Goal: Use online tool/utility: Utilize a website feature to perform a specific function

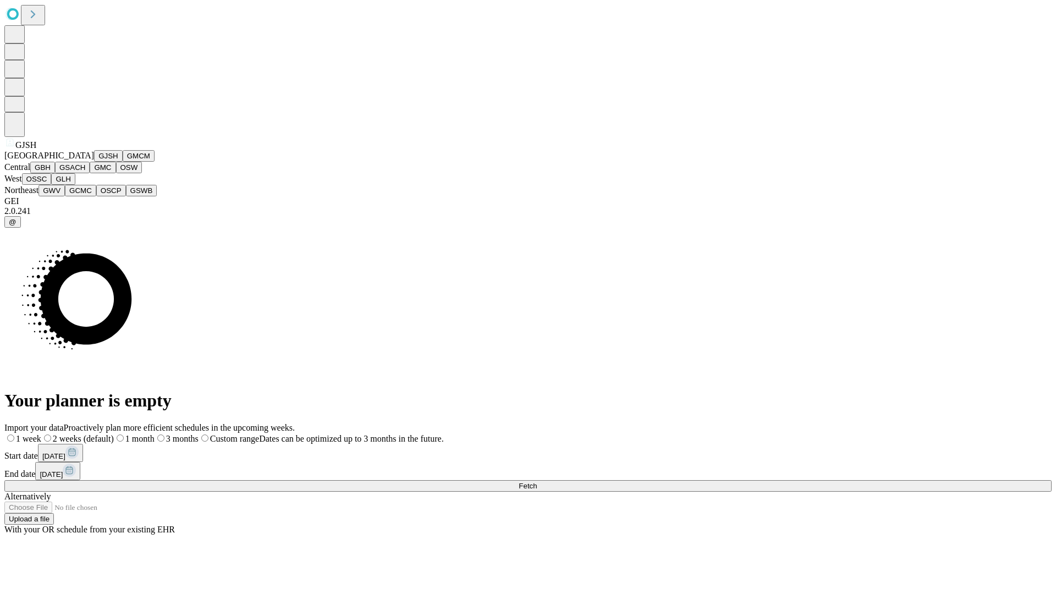
click at [94, 162] on button "GJSH" at bounding box center [108, 156] width 29 height 12
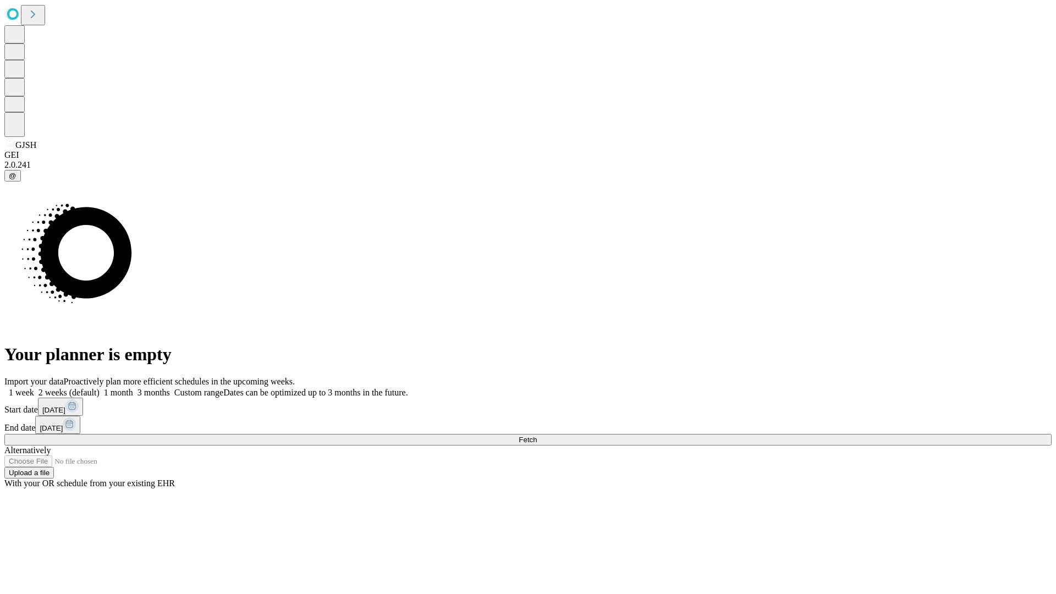
click at [34, 388] on label "1 week" at bounding box center [19, 392] width 30 height 9
click at [537, 436] on span "Fetch" at bounding box center [528, 440] width 18 height 8
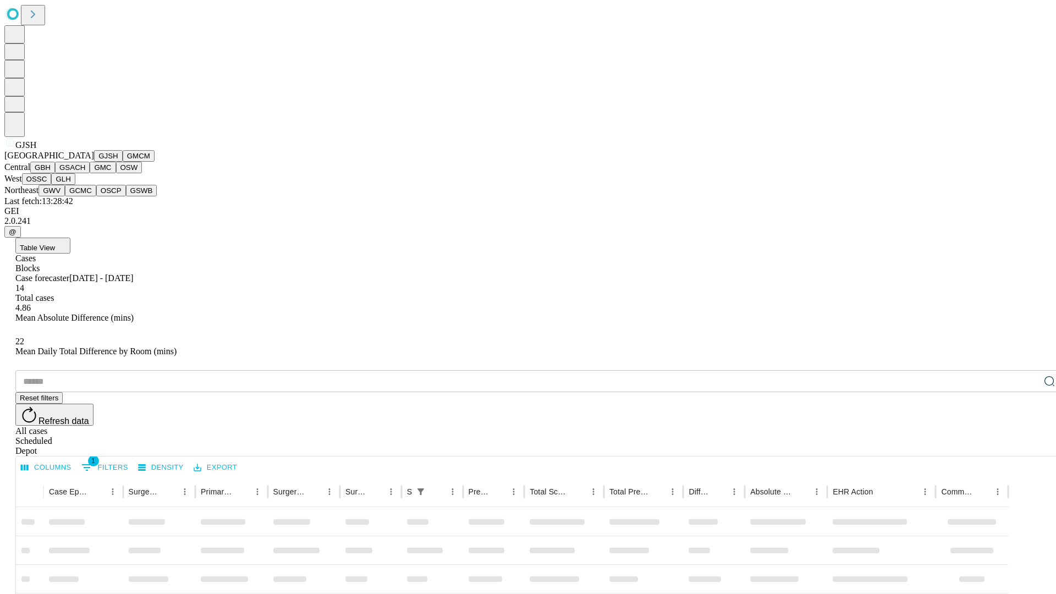
click at [123, 162] on button "GMCM" at bounding box center [139, 156] width 32 height 12
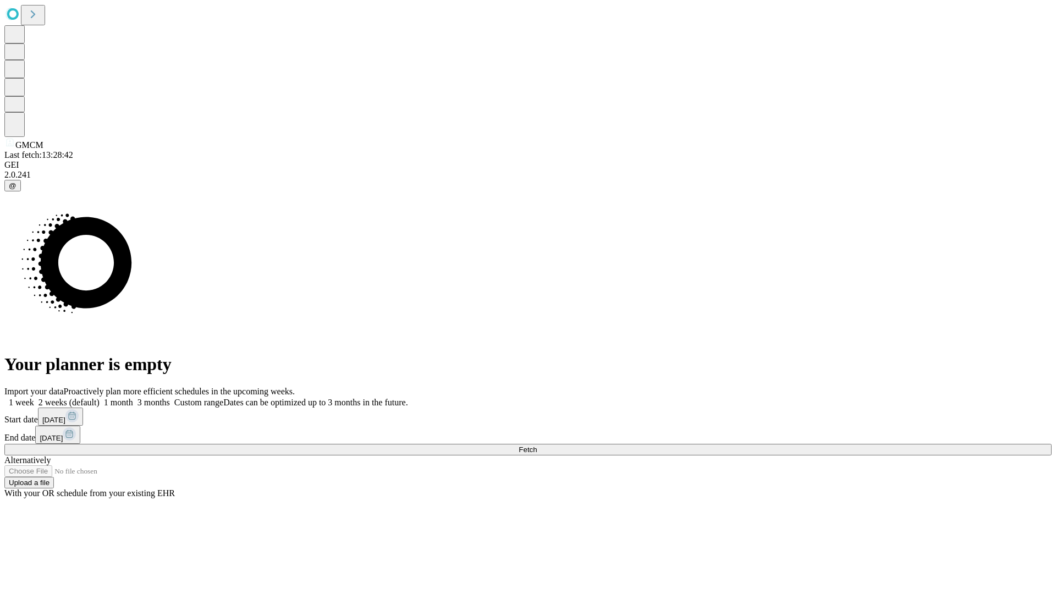
click at [537, 446] on span "Fetch" at bounding box center [528, 450] width 18 height 8
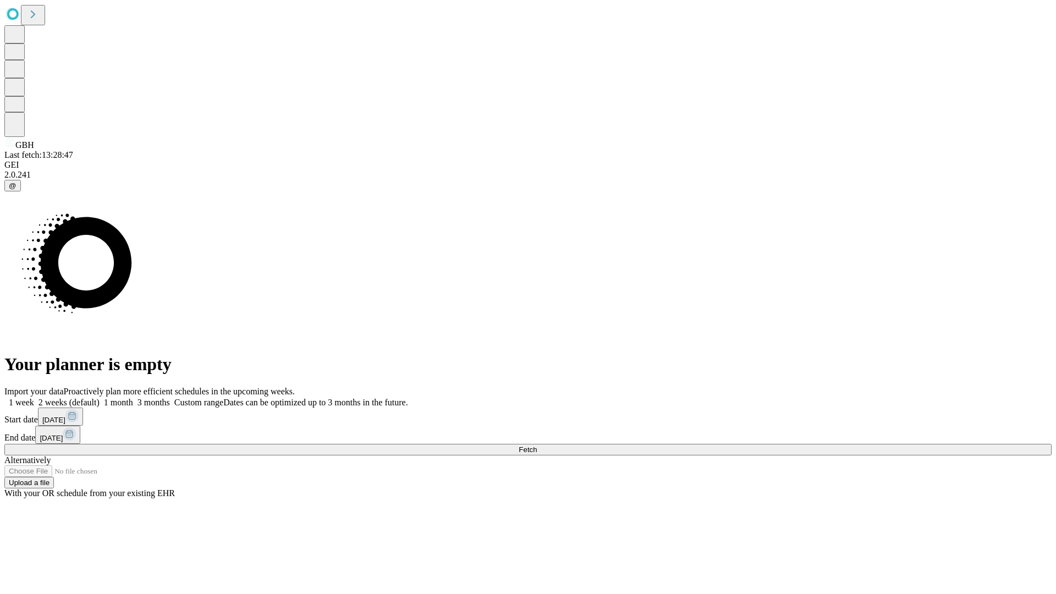
click at [34, 398] on label "1 week" at bounding box center [19, 402] width 30 height 9
click at [537, 446] on span "Fetch" at bounding box center [528, 450] width 18 height 8
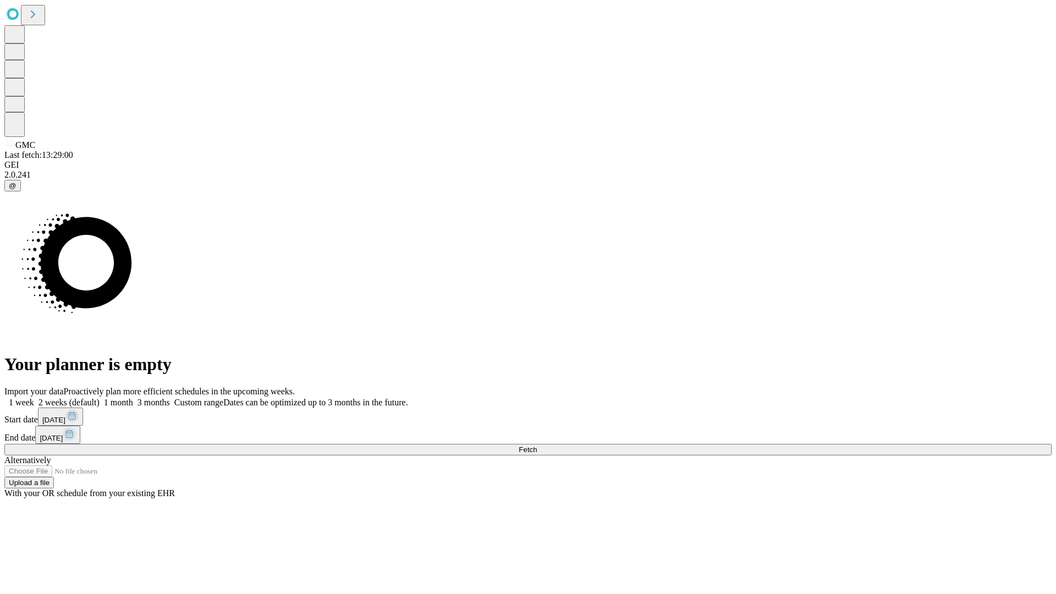
click at [34, 398] on label "1 week" at bounding box center [19, 402] width 30 height 9
click at [537, 446] on span "Fetch" at bounding box center [528, 450] width 18 height 8
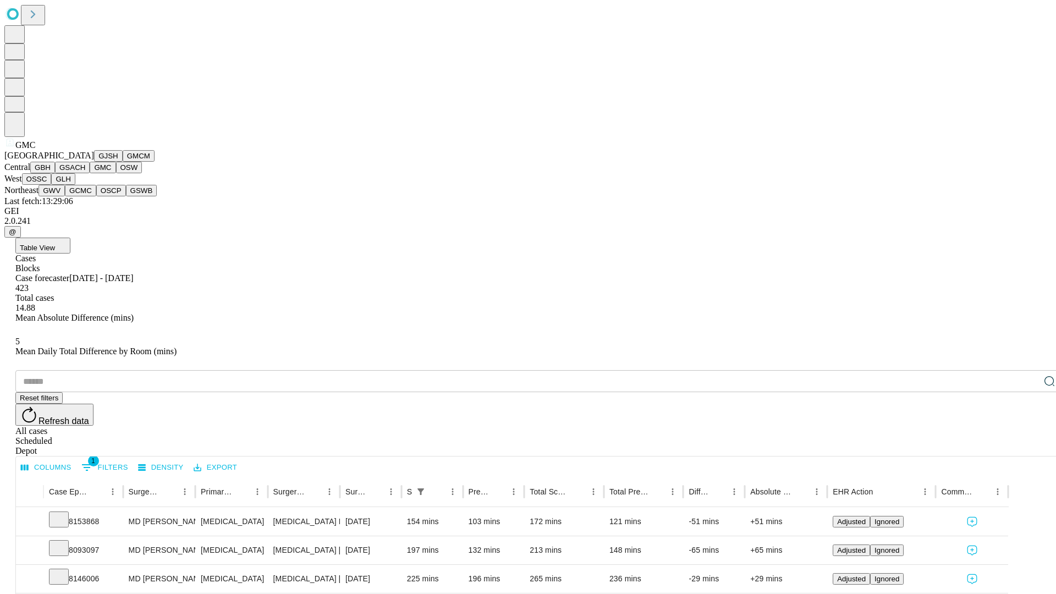
click at [116, 173] on button "OSW" at bounding box center [129, 168] width 26 height 12
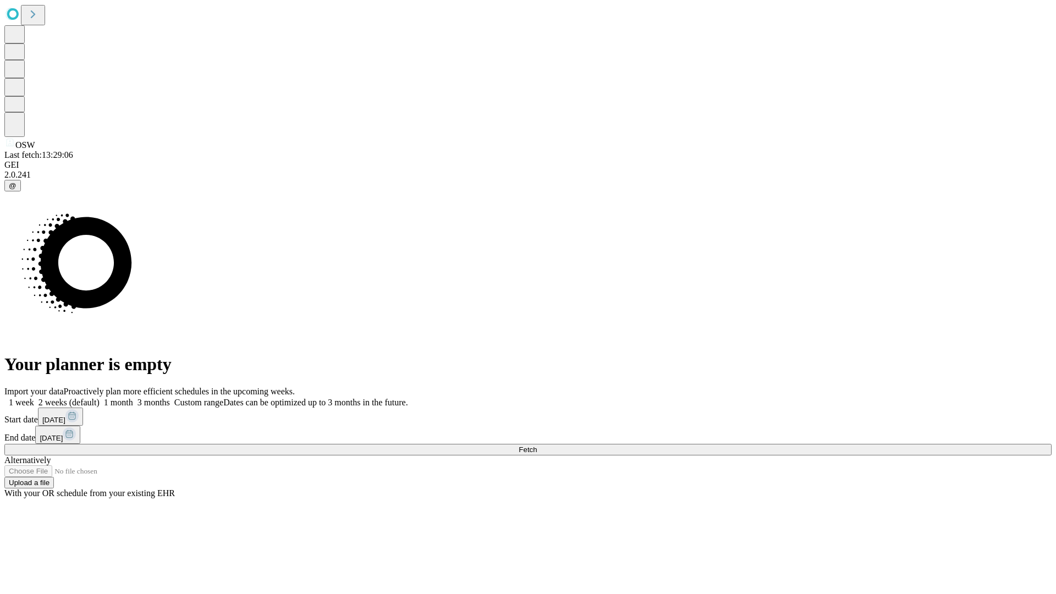
click at [34, 398] on label "1 week" at bounding box center [19, 402] width 30 height 9
click at [537, 446] on span "Fetch" at bounding box center [528, 450] width 18 height 8
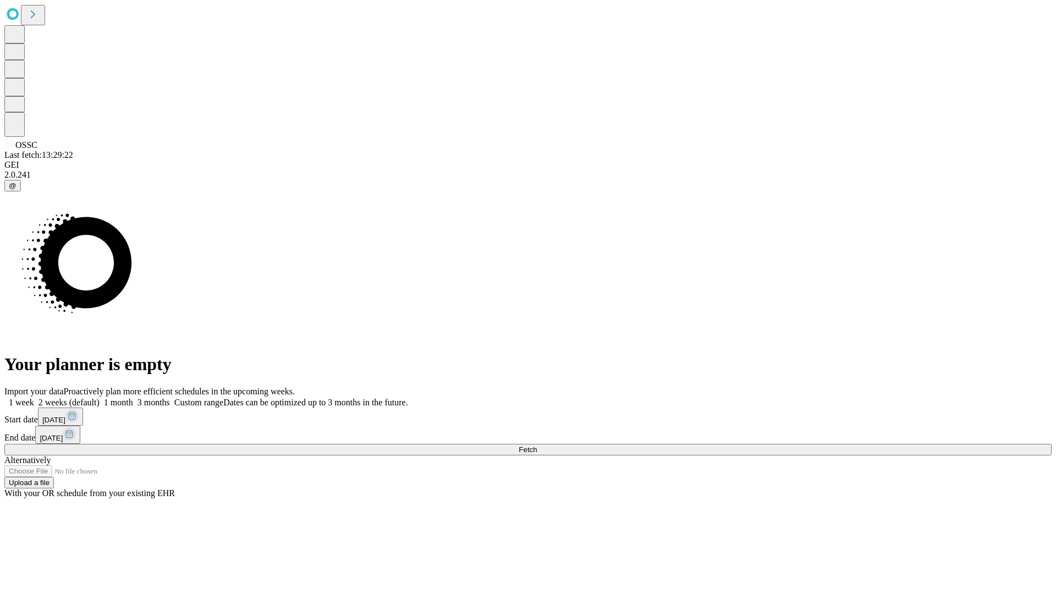
click at [34, 398] on label "1 week" at bounding box center [19, 402] width 30 height 9
click at [537, 446] on span "Fetch" at bounding box center [528, 450] width 18 height 8
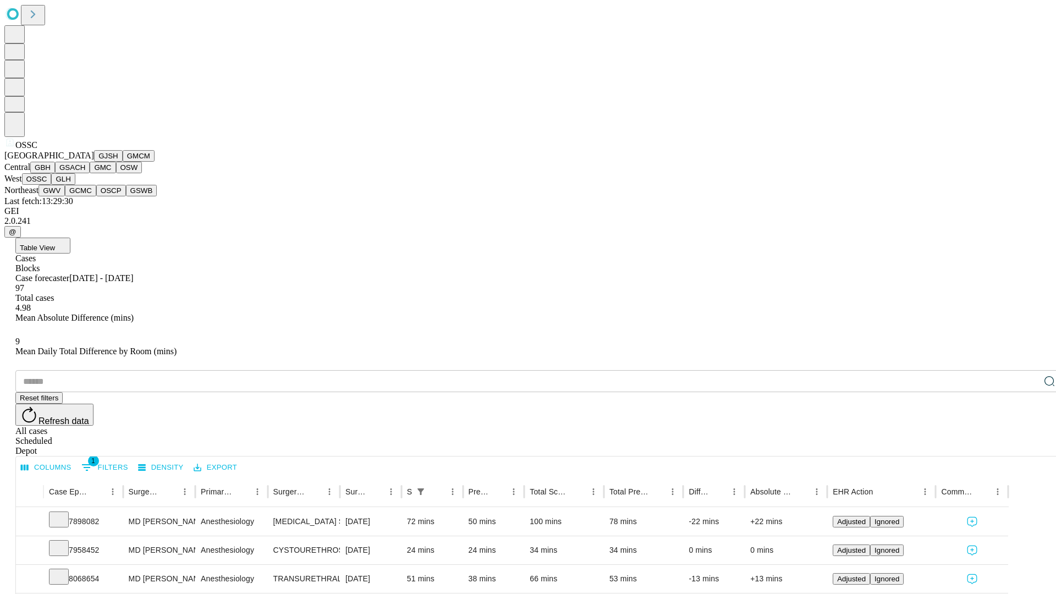
click at [75, 185] on button "GLH" at bounding box center [63, 179] width 24 height 12
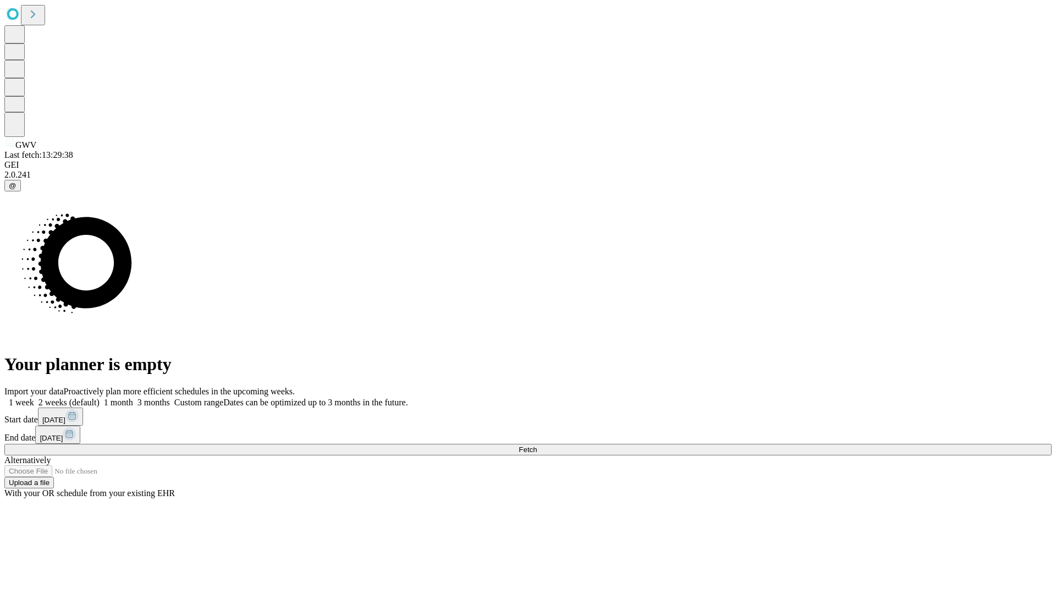
click at [34, 398] on label "1 week" at bounding box center [19, 402] width 30 height 9
click at [537, 446] on span "Fetch" at bounding box center [528, 450] width 18 height 8
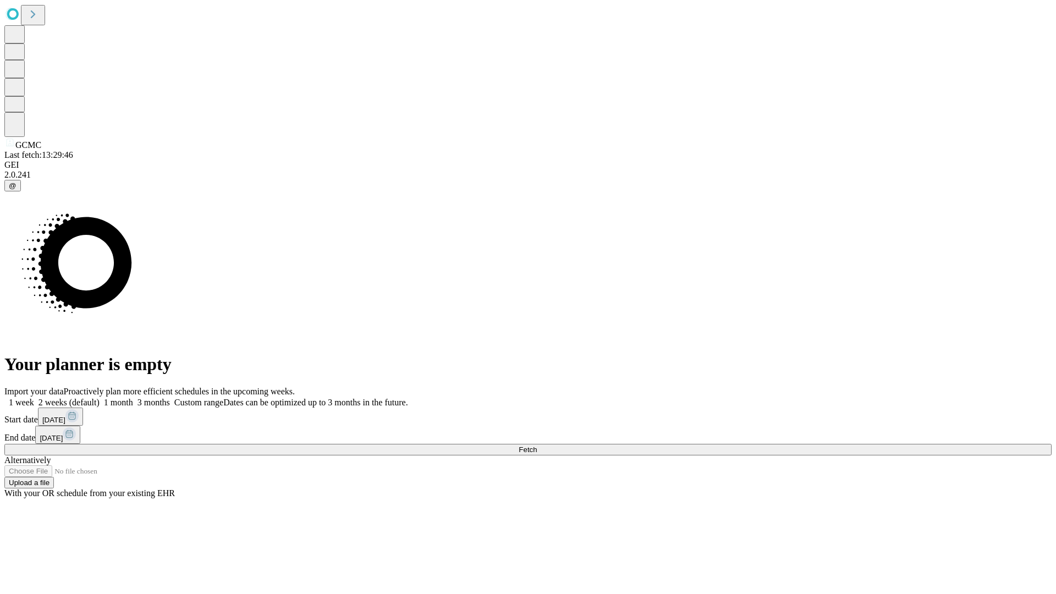
click at [34, 398] on label "1 week" at bounding box center [19, 402] width 30 height 9
click at [537, 446] on span "Fetch" at bounding box center [528, 450] width 18 height 8
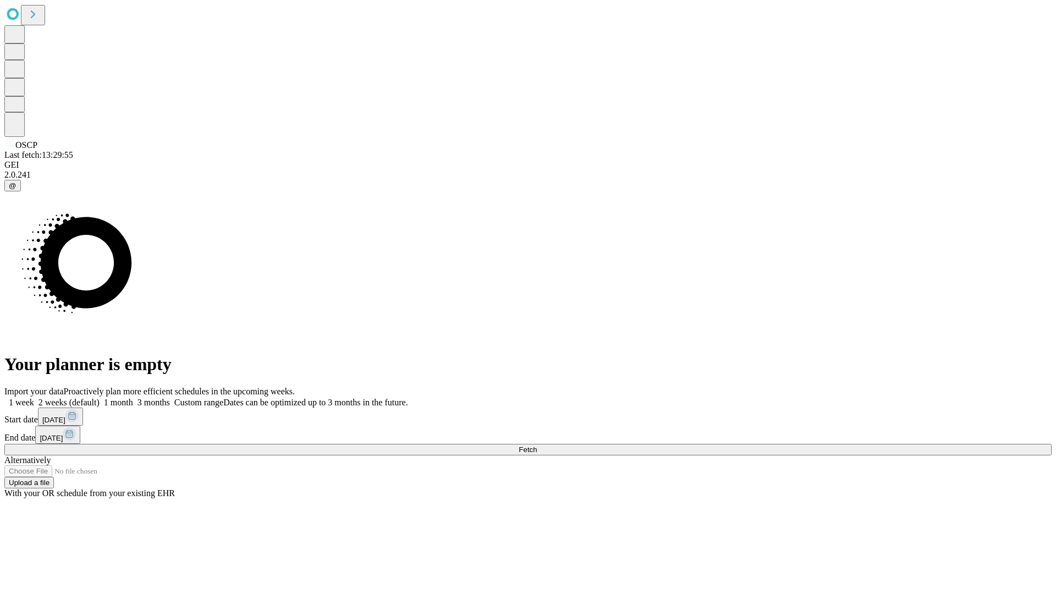
click at [34, 398] on label "1 week" at bounding box center [19, 402] width 30 height 9
click at [537, 446] on span "Fetch" at bounding box center [528, 450] width 18 height 8
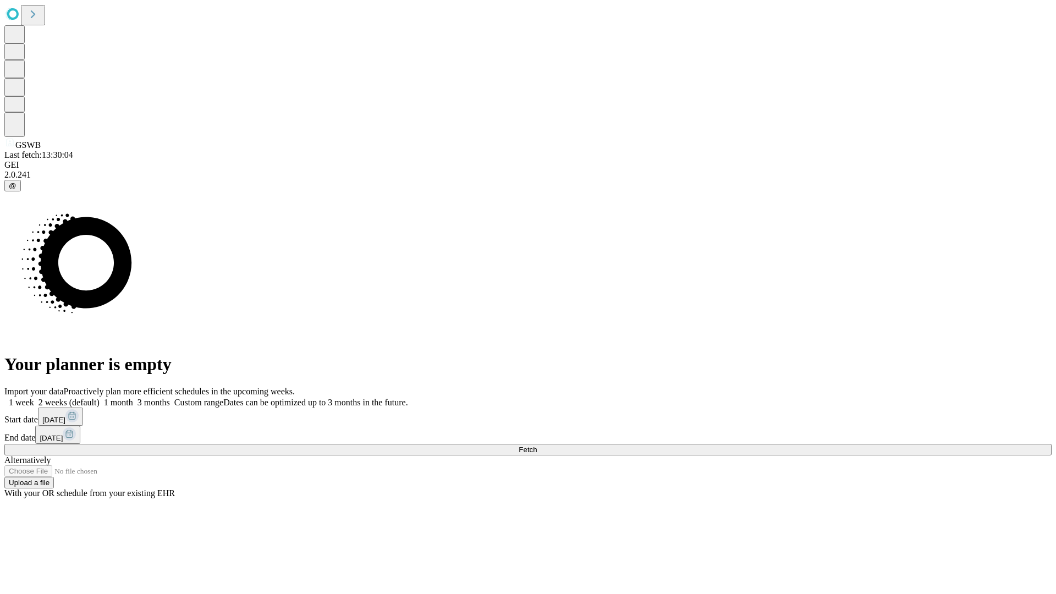
click at [34, 398] on label "1 week" at bounding box center [19, 402] width 30 height 9
click at [537, 446] on span "Fetch" at bounding box center [528, 450] width 18 height 8
